Goal: Find specific page/section: Find specific page/section

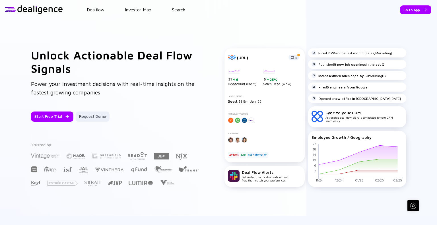
click at [414, 8] on div "Go to App" at bounding box center [415, 9] width 31 height 9
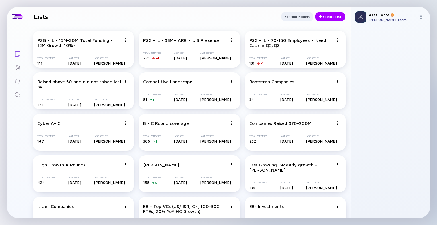
click at [17, 96] on icon "Search" at bounding box center [17, 95] width 7 height 7
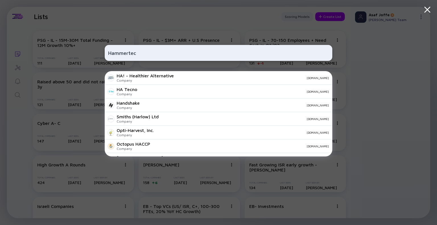
type input "Hammertech"
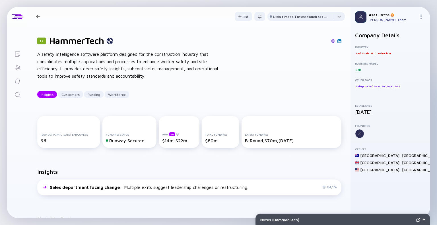
click at [331, 43] on img at bounding box center [333, 41] width 4 height 4
